Goal: Task Accomplishment & Management: Complete application form

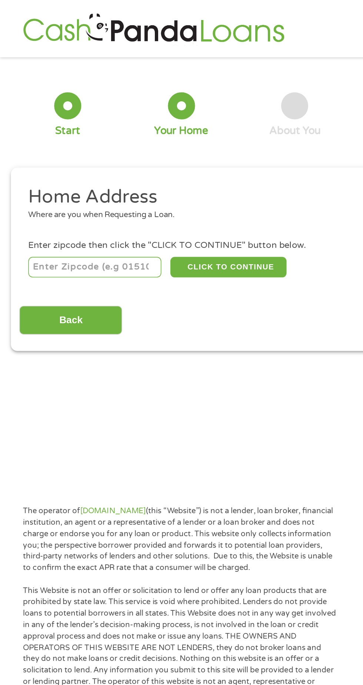
click at [84, 167] on input "number" at bounding box center [58, 164] width 82 height 13
type input "47710"
click at [161, 169] on button "CLICK TO CONTINUE" at bounding box center [141, 164] width 72 height 13
type input "47710"
type input "[GEOGRAPHIC_DATA]"
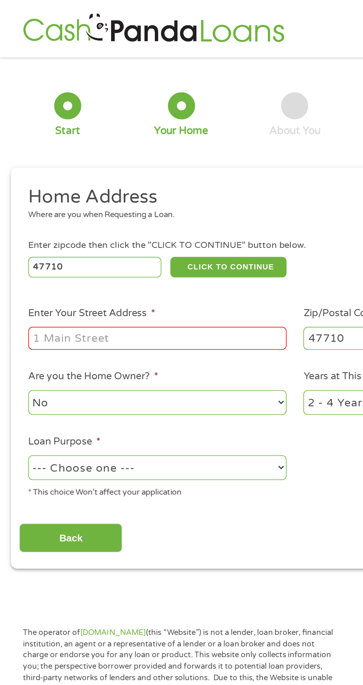
click at [141, 206] on input "Enter Your Street Address *" at bounding box center [96, 208] width 159 height 14
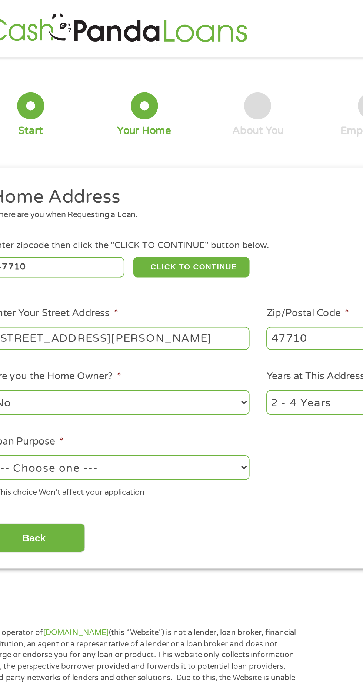
click at [142, 210] on input "[STREET_ADDRESS][PERSON_NAME]" at bounding box center [96, 208] width 159 height 14
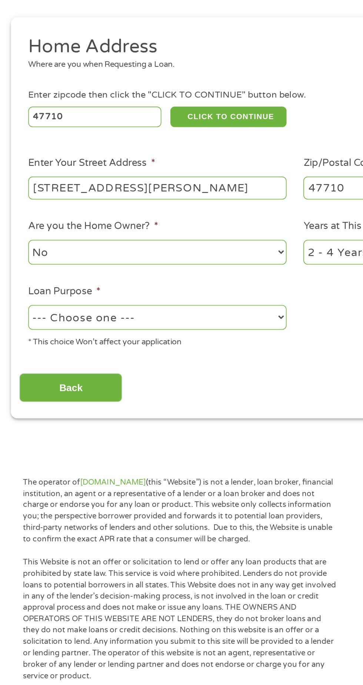
type input "[STREET_ADDRESS][PERSON_NAME]"
click at [145, 247] on select "No Yes" at bounding box center [96, 247] width 159 height 15
click at [17, 241] on select "No Yes" at bounding box center [96, 247] width 159 height 15
click at [139, 285] on select "--- Choose one --- Pay Bills Debt Consolidation Home Improvement Major Purchase…" at bounding box center [96, 287] width 159 height 15
select select "paybills"
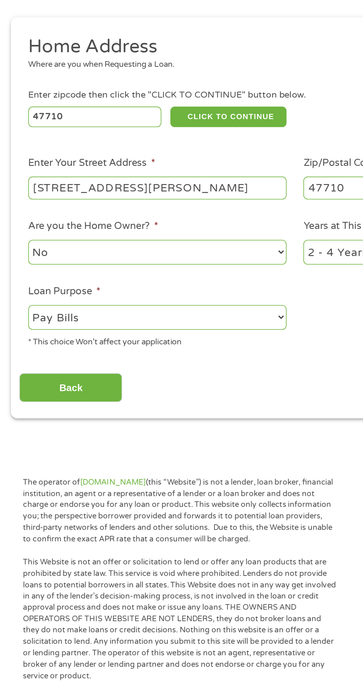
click at [17, 281] on select "--- Choose one --- Pay Bills Debt Consolidation Home Improvement Major Purchase…" at bounding box center [96, 287] width 159 height 15
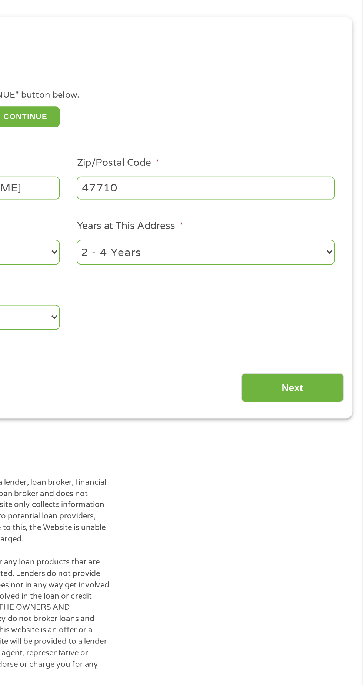
click at [329, 332] on input "Next" at bounding box center [319, 331] width 63 height 18
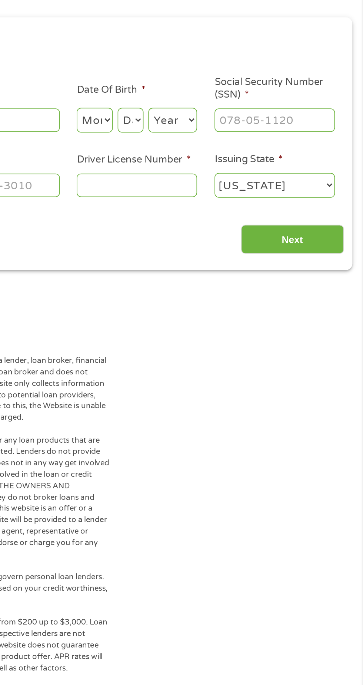
scroll to position [4, 0]
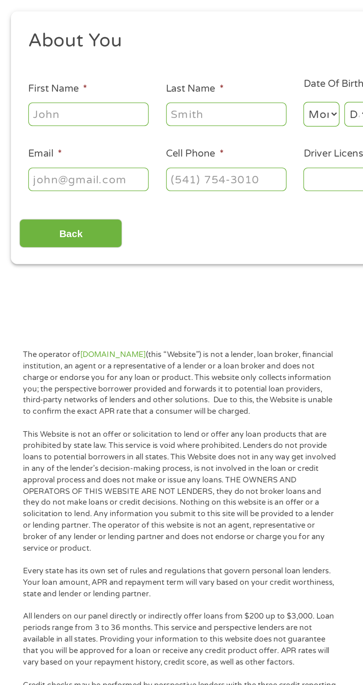
click at [70, 163] on input "First Name *" at bounding box center [54, 162] width 74 height 14
type input "[PERSON_NAME]"
click at [153, 162] on input "Last Name *" at bounding box center [139, 162] width 74 height 14
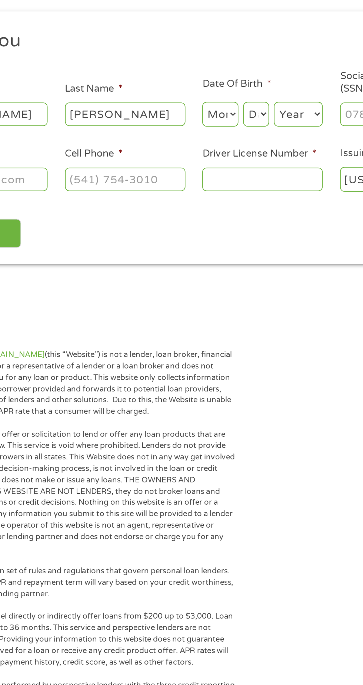
type input "[PERSON_NAME]"
click at [207, 164] on select "Month 1 2 3 4 5 6 7 8 9 10 11 12" at bounding box center [198, 162] width 22 height 15
select select "10"
click at [187, 155] on select "Month 1 2 3 4 5 6 7 8 9 10 11 12" at bounding box center [198, 162] width 22 height 15
click at [223, 163] on select "Day 1 2 3 4 5 6 7 8 9 10 11 12 13 14 15 16 17 18 19 20 21 22 23 24 25 26 27 28 …" at bounding box center [220, 162] width 16 height 15
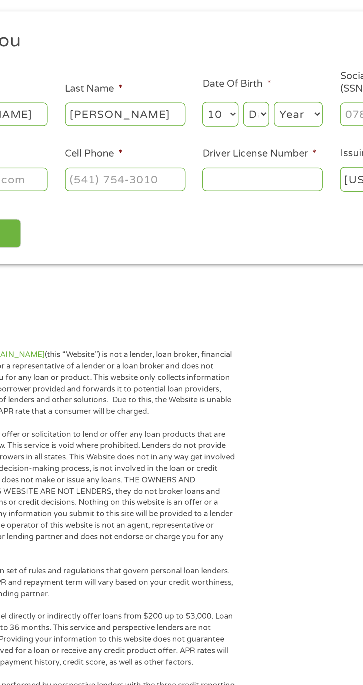
select select "31"
click at [212, 155] on select "Day 1 2 3 4 5 6 7 8 9 10 11 12 13 14 15 16 17 18 19 20 21 22 23 24 25 26 27 28 …" at bounding box center [220, 162] width 16 height 15
click at [249, 164] on select "Year [DATE] 2006 2005 2004 2003 2002 2001 2000 1999 1998 1997 1996 1995 1994 19…" at bounding box center [246, 162] width 30 height 15
select select "1973"
click at [231, 155] on select "Year [DATE] 2006 2005 2004 2003 2002 2001 2000 1999 1998 1997 1996 1995 1994 19…" at bounding box center [246, 162] width 30 height 15
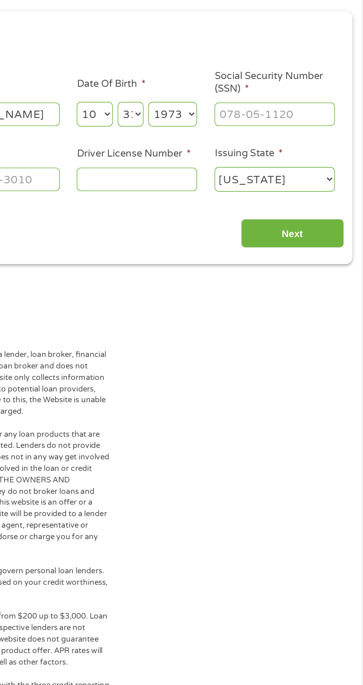
click at [326, 162] on input "Social Security Number (SSN) *" at bounding box center [309, 162] width 74 height 14
type input "229-39-6160"
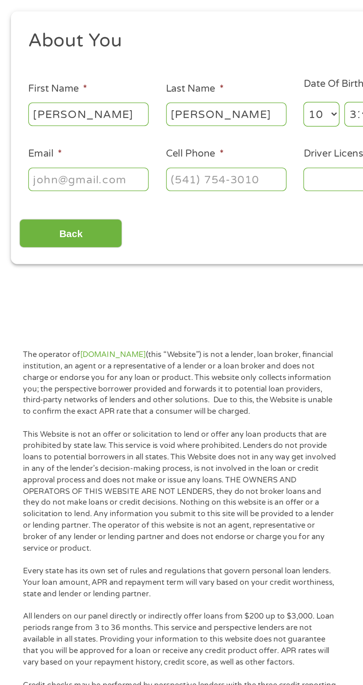
click at [80, 205] on input "Email *" at bounding box center [54, 202] width 74 height 14
type input "[EMAIL_ADDRESS] .com"
click at [156, 201] on input "Cell Phone *" at bounding box center [139, 202] width 74 height 14
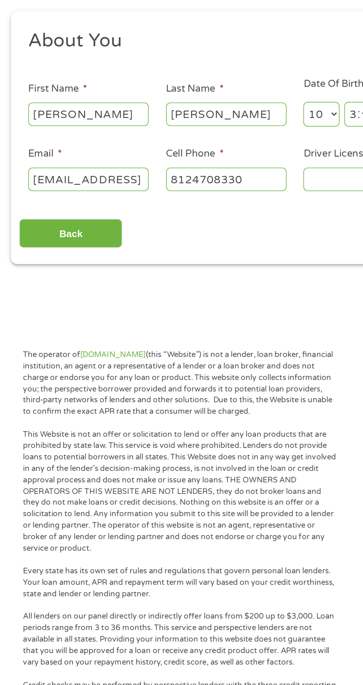
type input "[PHONE_NUMBER]"
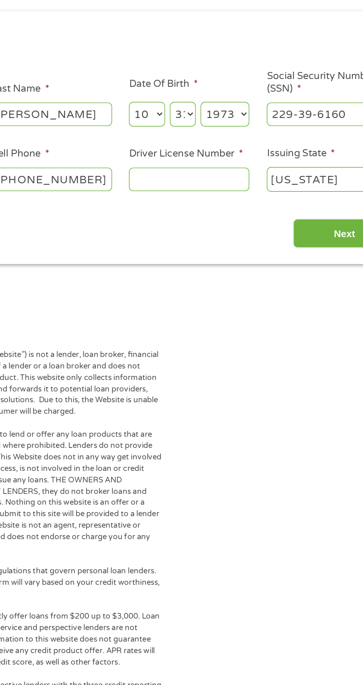
click at [236, 202] on input "Driver License Number *" at bounding box center [224, 202] width 74 height 14
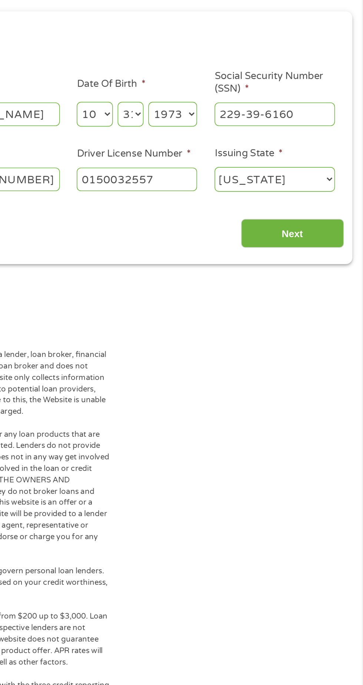
type input "0150032557"
click at [327, 238] on input "Next" at bounding box center [319, 236] width 63 height 18
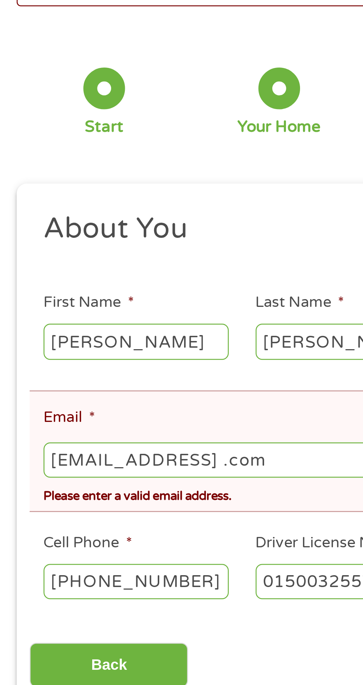
click at [119, 243] on input "[EMAIL_ADDRESS] .com" at bounding box center [181, 241] width 329 height 14
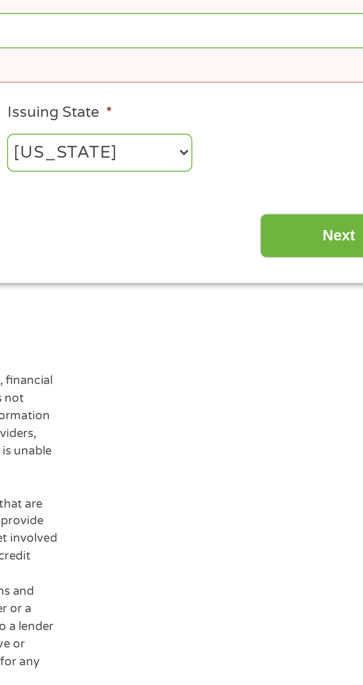
type input "[EMAIL_ADDRESS][DOMAIN_NAME]"
click at [317, 326] on input "Next" at bounding box center [319, 323] width 63 height 18
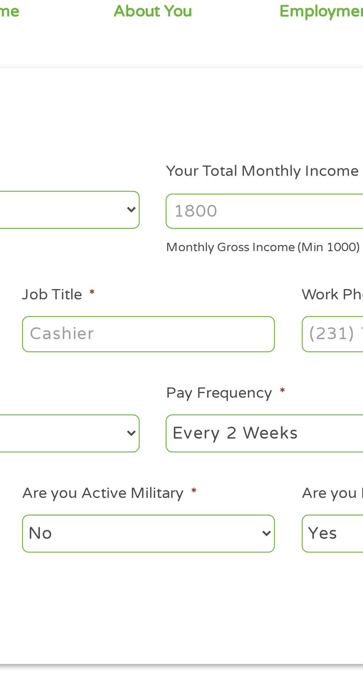
click at [175, 210] on input "Job Title *" at bounding box center [179, 209] width 101 height 14
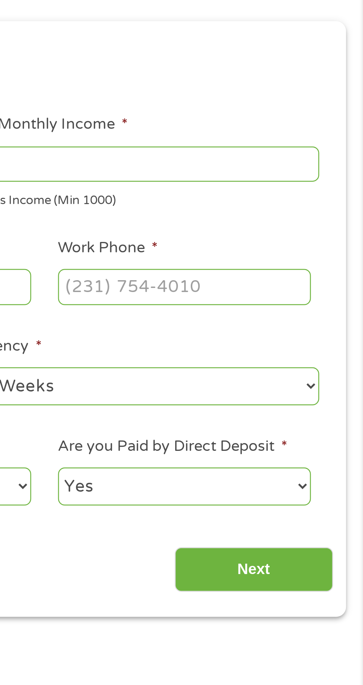
type input "Sales associate"
click at [291, 208] on input "Work Phone *" at bounding box center [291, 209] width 101 height 14
type input "[PHONE_NUMBER]"
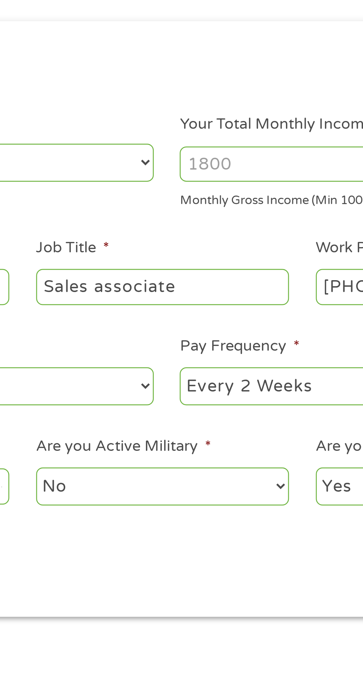
click at [220, 161] on input "Your Total Monthly Income *" at bounding box center [266, 160] width 159 height 14
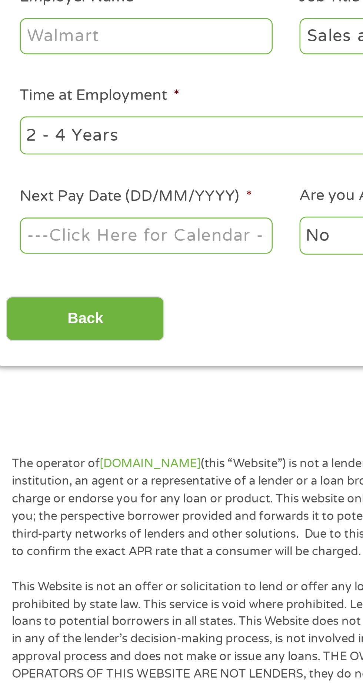
type input "1900"
click at [100, 288] on body "Home Get Loan Offer How it works FAQs Blog Cash Loans Quick Loans Online Loans …" at bounding box center [181, 565] width 363 height 1130
click at [88, 289] on input "Next Pay Date (DD/MM/YYYY) *" at bounding box center [67, 289] width 101 height 14
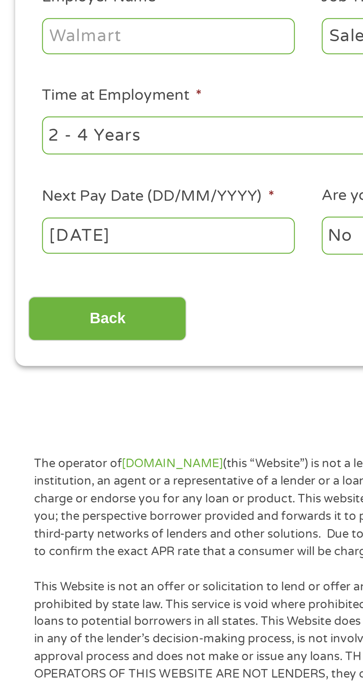
click at [84, 289] on body "Home Get Loan Offer How it works FAQs Blog Cash Loans Quick Loans Online Loans …" at bounding box center [181, 565] width 363 height 1130
click at [106, 271] on label "Next Pay Date (DD/MM/YYYY) *" at bounding box center [63, 274] width 93 height 8
click at [106, 282] on input "[DATE]" at bounding box center [67, 289] width 101 height 14
click at [106, 273] on label "Next Pay Date (DD/MM/YYYY) *" at bounding box center [63, 274] width 93 height 8
click at [106, 282] on input "[DATE]" at bounding box center [67, 289] width 101 height 14
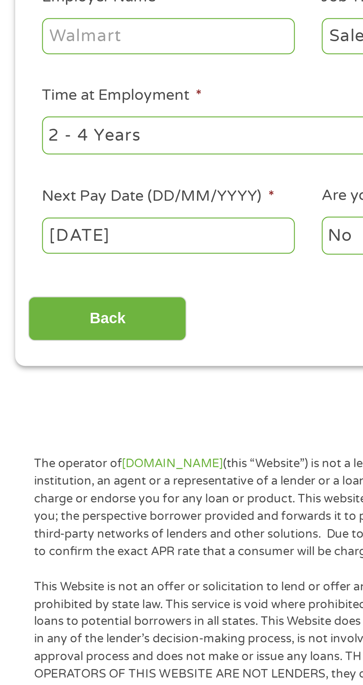
click at [91, 272] on label "Next Pay Date (DD/MM/YYYY) *" at bounding box center [63, 274] width 93 height 8
click at [91, 282] on input "[DATE]" at bounding box center [67, 289] width 101 height 14
click at [95, 271] on label "Next Pay Date (DD/MM/YYYY) *" at bounding box center [63, 274] width 93 height 8
click at [95, 282] on input "[DATE]" at bounding box center [67, 289] width 101 height 14
click at [30, 288] on input "[DATE]" at bounding box center [67, 289] width 101 height 14
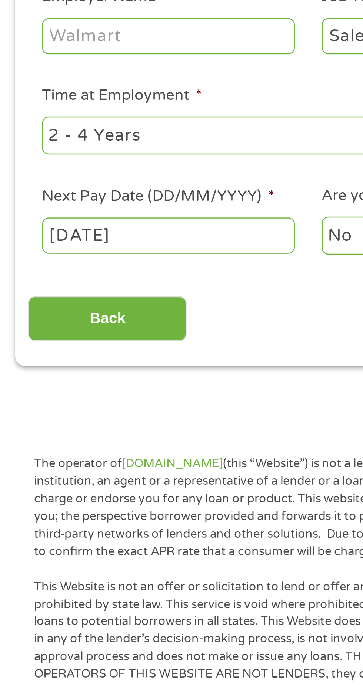
click at [74, 290] on body "Home Get Loan Offer How it works FAQs Blog Cash Loans Quick Loans Online Loans …" at bounding box center [181, 565] width 363 height 1130
click at [44, 288] on input "[DATE]" at bounding box center [67, 289] width 101 height 14
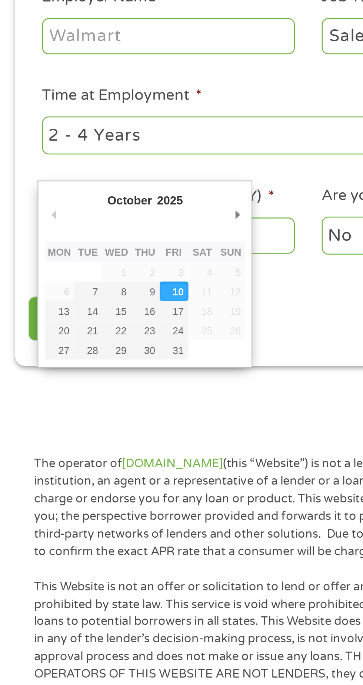
type input "[DATE]"
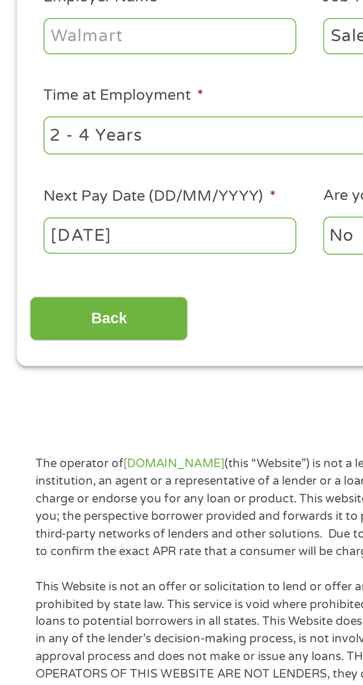
click at [28, 288] on body "Home Get Loan Offer How it works FAQs Blog Cash Loans Quick Loans Online Loans …" at bounding box center [181, 565] width 363 height 1130
click at [26, 287] on input "[DATE]" at bounding box center [67, 289] width 101 height 14
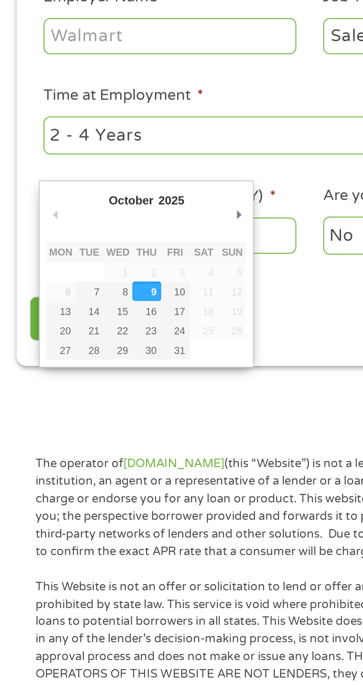
click at [112, 314] on div "Back Next" at bounding box center [181, 319] width 339 height 23
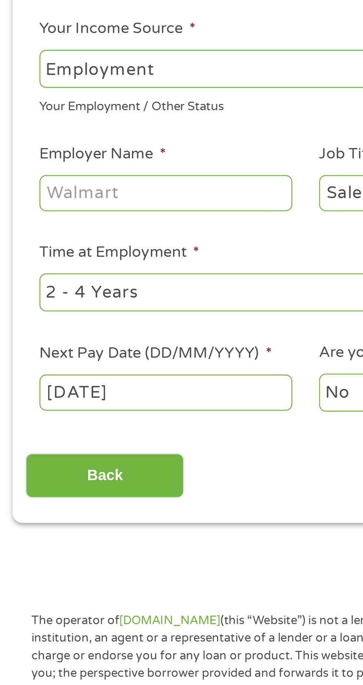
scroll to position [22, 0]
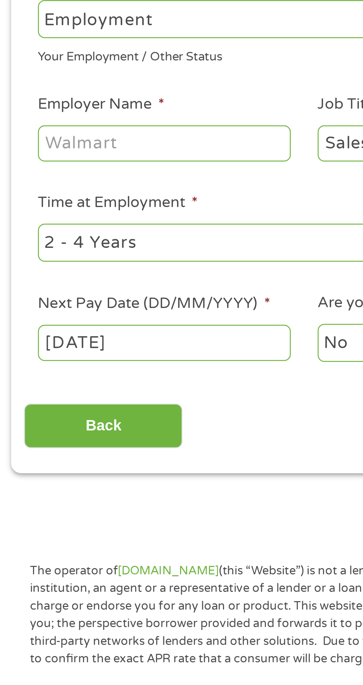
click at [82, 188] on input "Employer Name *" at bounding box center [67, 187] width 101 height 14
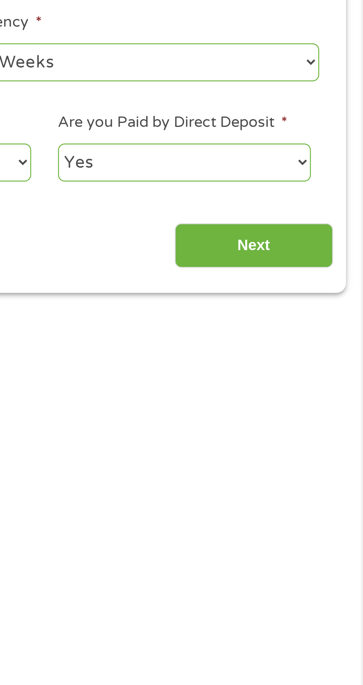
type input "Walmart"
click at [322, 301] on input "Next" at bounding box center [319, 300] width 63 height 18
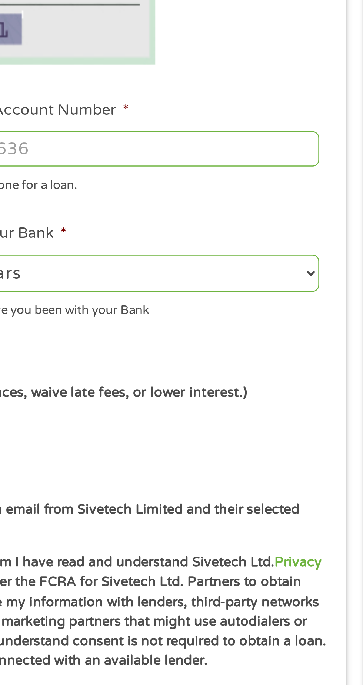
scroll to position [3, 0]
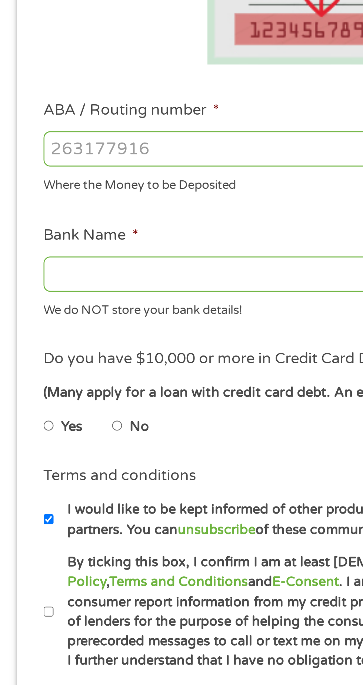
click at [98, 263] on input "ABA / Routing number *" at bounding box center [96, 261] width 159 height 14
type input "081226829"
type input "WOODFOREST NATIONAL BANK"
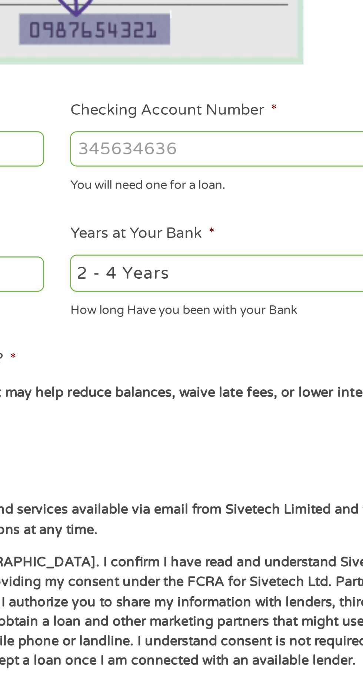
type input "081226829"
click at [227, 259] on input "Checking Account Number *" at bounding box center [266, 261] width 159 height 14
type input "1"
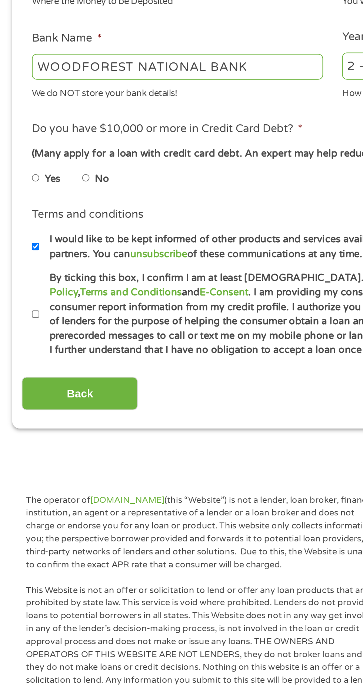
type input "1686353937"
click at [49, 373] on input "No" at bounding box center [47, 372] width 4 height 12
radio input "true"
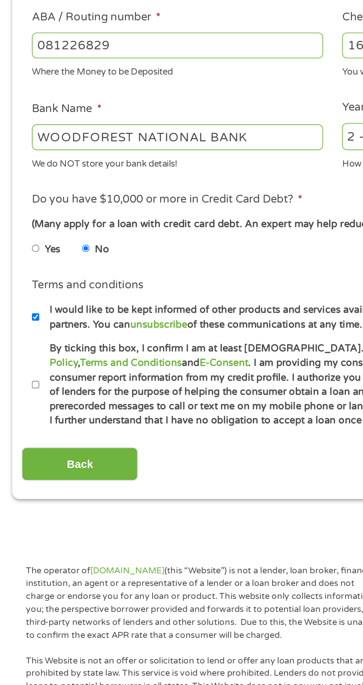
scroll to position [15, 0]
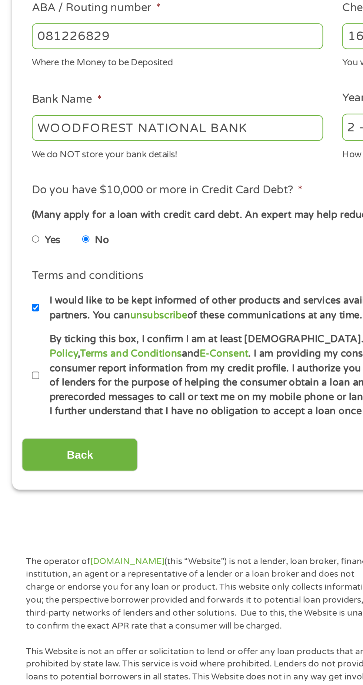
click at [21, 434] on input "By ticking this box, I confirm I am at least [DEMOGRAPHIC_DATA]. I confirm I ha…" at bounding box center [19, 435] width 4 height 12
checkbox input "true"
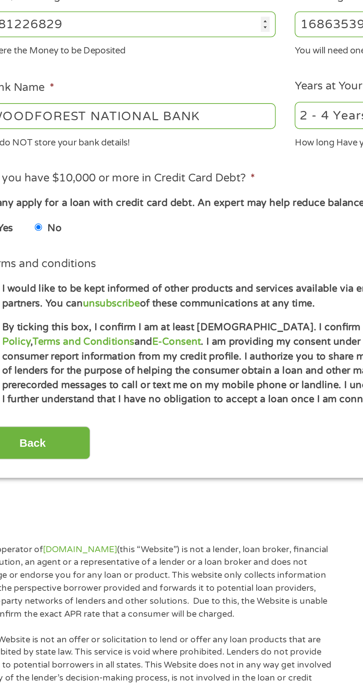
scroll to position [104, 0]
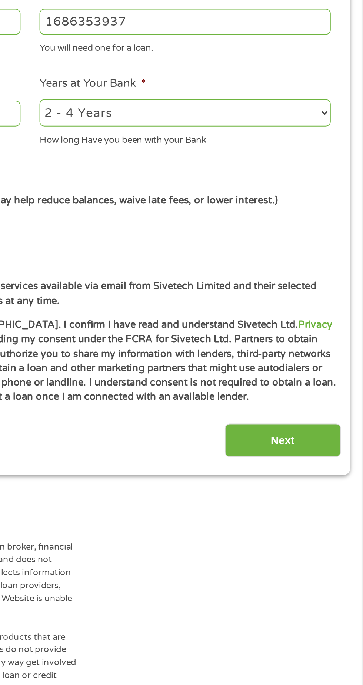
click at [322, 393] on input "Next" at bounding box center [319, 389] width 63 height 18
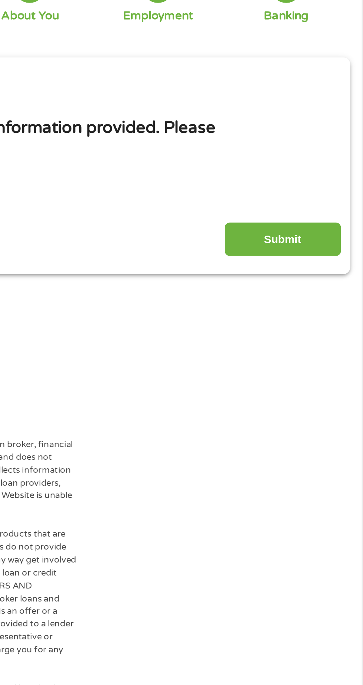
scroll to position [0, 0]
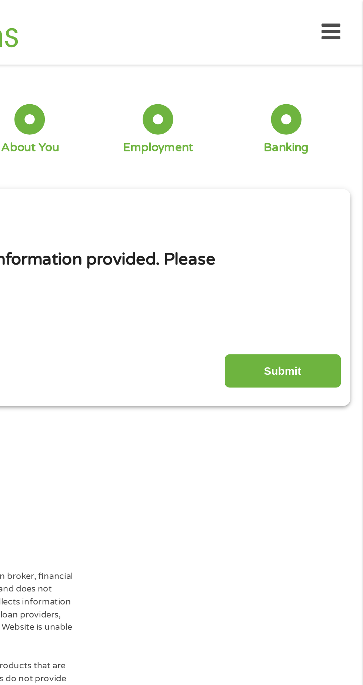
click at [317, 203] on input "Submit" at bounding box center [319, 202] width 63 height 18
